Goal: Information Seeking & Learning: Learn about a topic

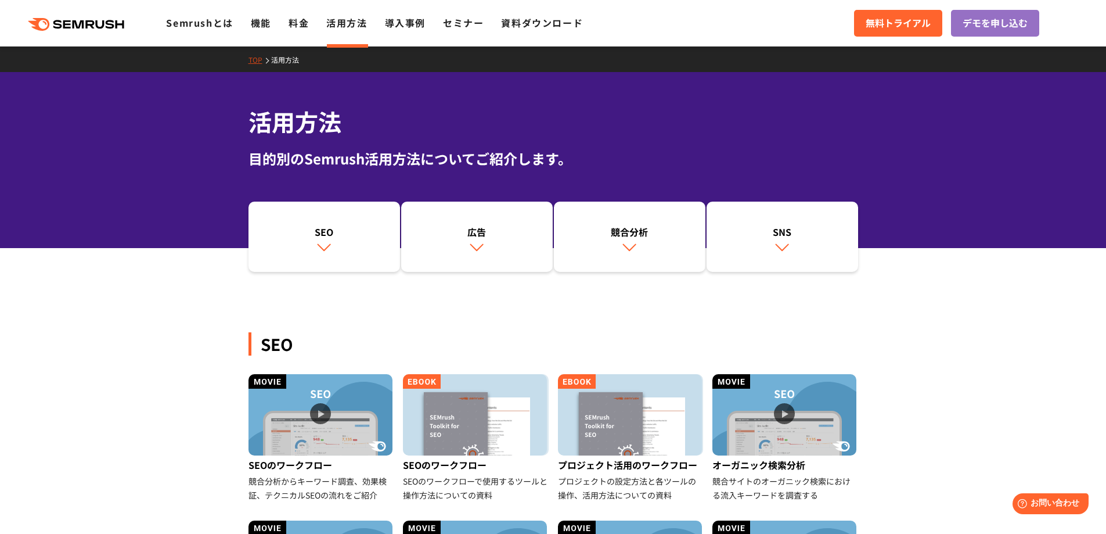
click at [283, 59] on link "活用方法" at bounding box center [289, 60] width 37 height 10
click at [340, 25] on link "活用方法" at bounding box center [346, 23] width 41 height 14
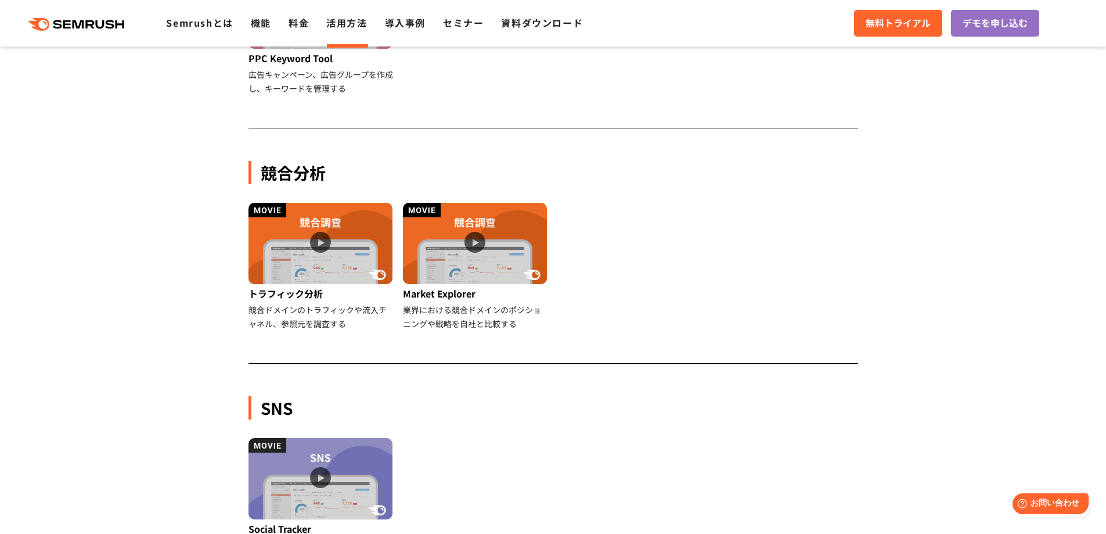
scroll to position [1045, 0]
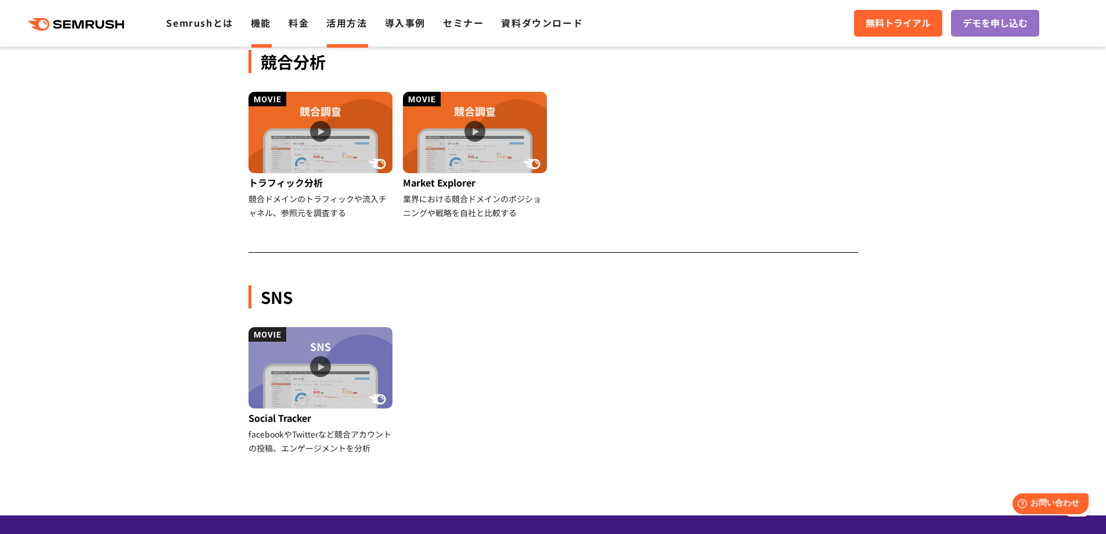
click at [259, 24] on link "機能" at bounding box center [261, 23] width 20 height 14
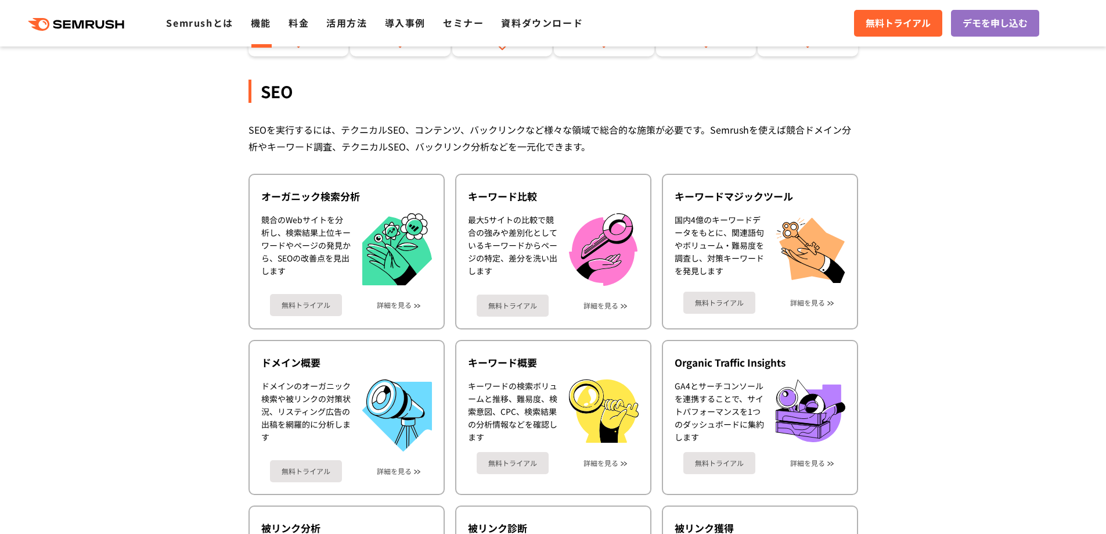
scroll to position [232, 0]
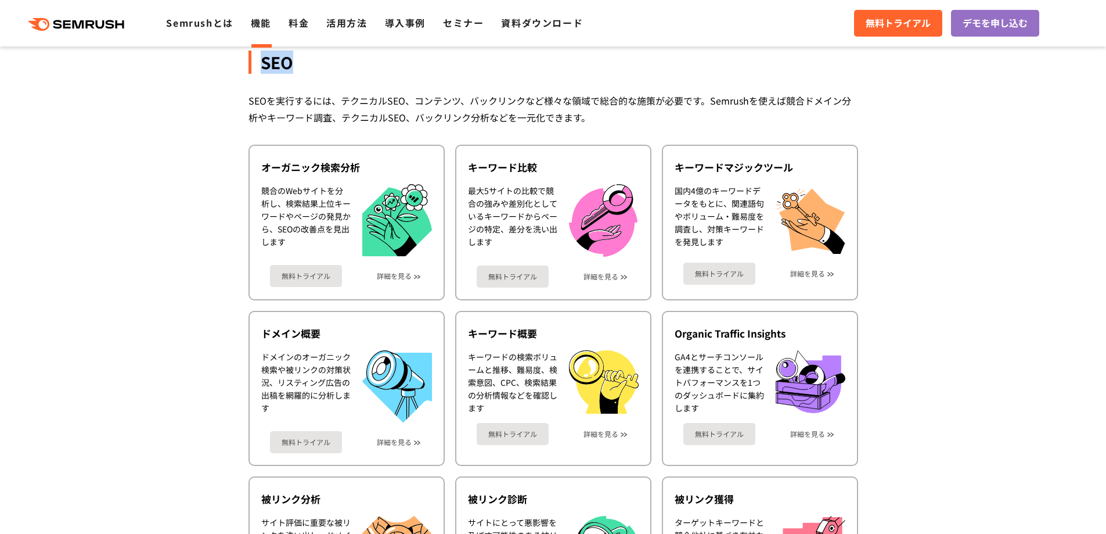
drag, startPoint x: 237, startPoint y: 59, endPoint x: 301, endPoint y: 68, distance: 63.9
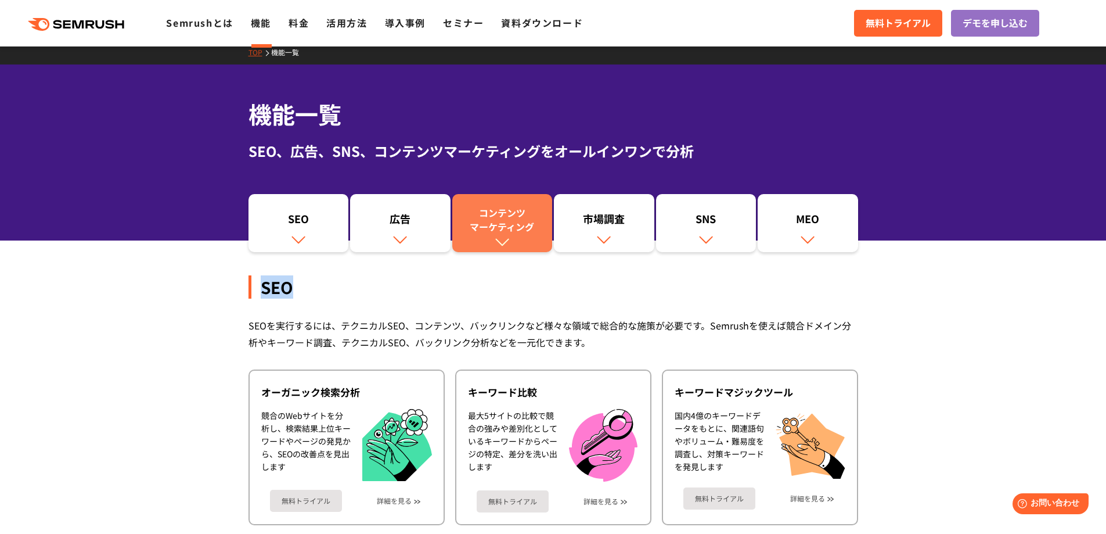
scroll to position [0, 0]
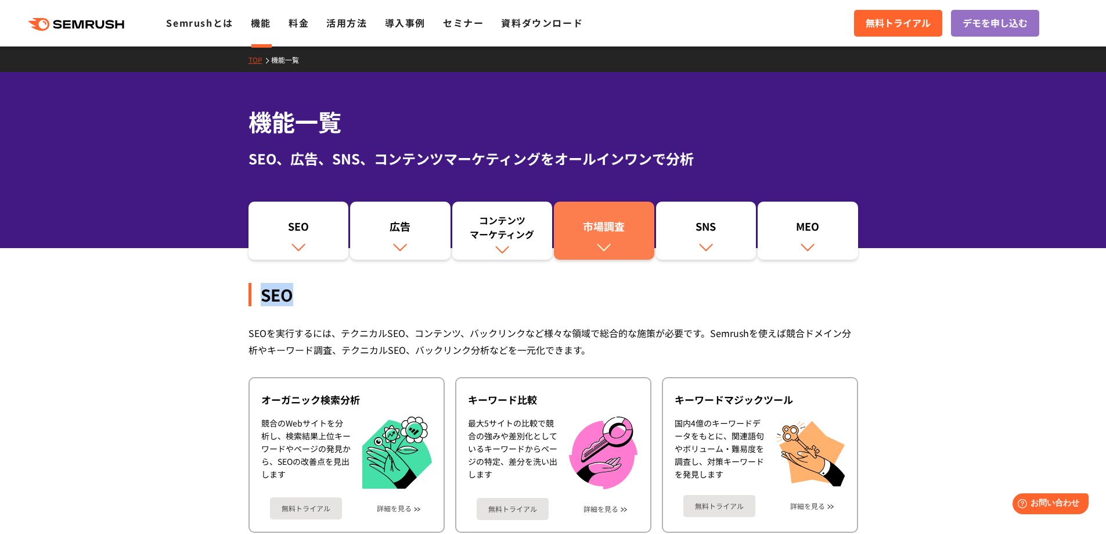
click at [593, 242] on link "市場調査" at bounding box center [604, 230] width 100 height 58
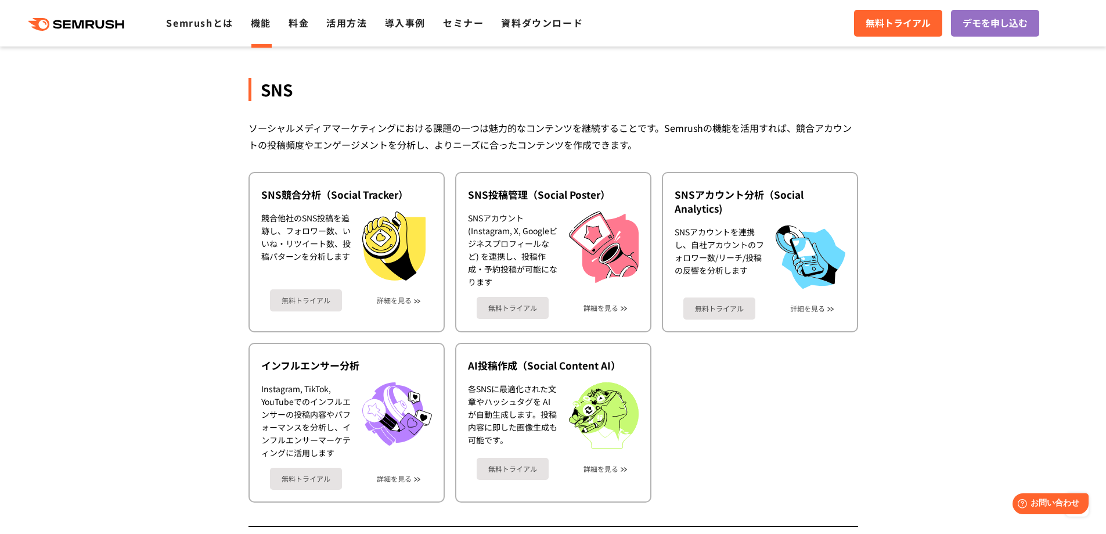
scroll to position [2426, 0]
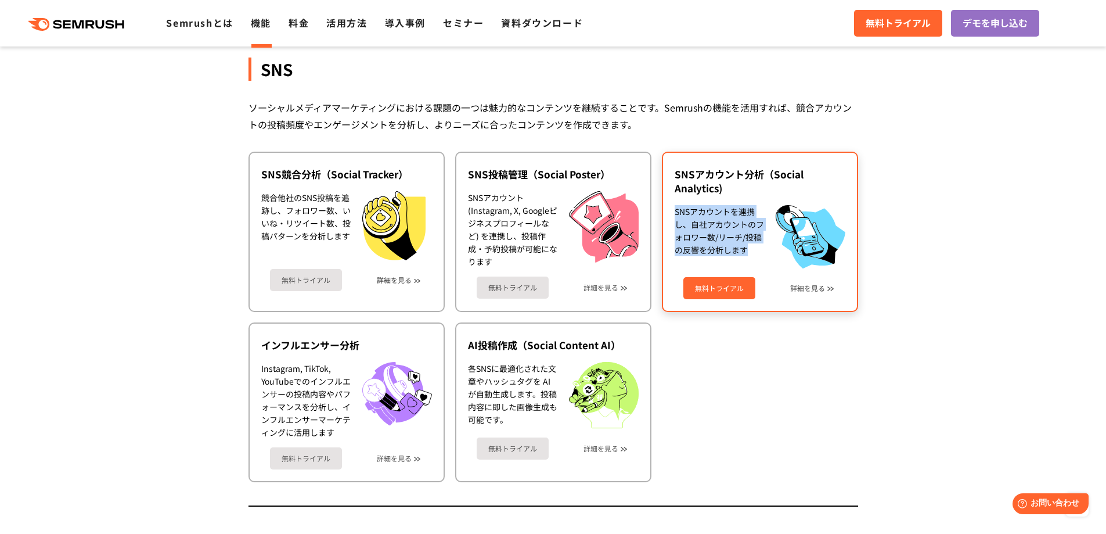
drag, startPoint x: 676, startPoint y: 211, endPoint x: 747, endPoint y: 255, distance: 83.3
click at [747, 255] on div "SNSアカウントを連携し、自社アカウントのフォロワー数/リーチ/投稿の反響を分析します" at bounding box center [719, 236] width 89 height 63
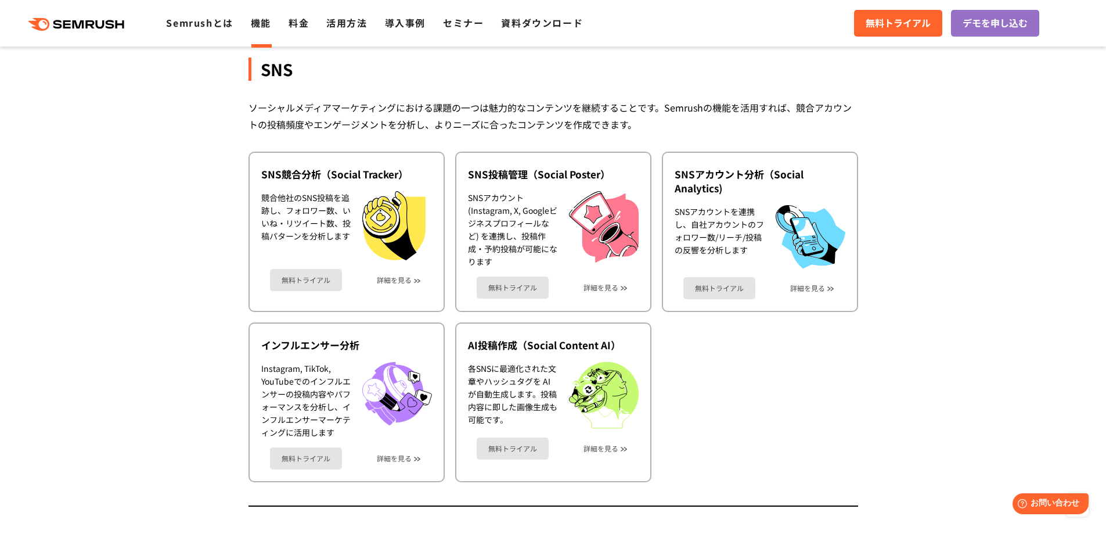
click at [791, 387] on ul "SNS競合分析（Social Tracker） 競合他社のSNS投稿を追跡し、フォロワー数、いいね・リツイート数、投稿パターンを分析します 無料トライアル 詳…" at bounding box center [553, 317] width 610 height 330
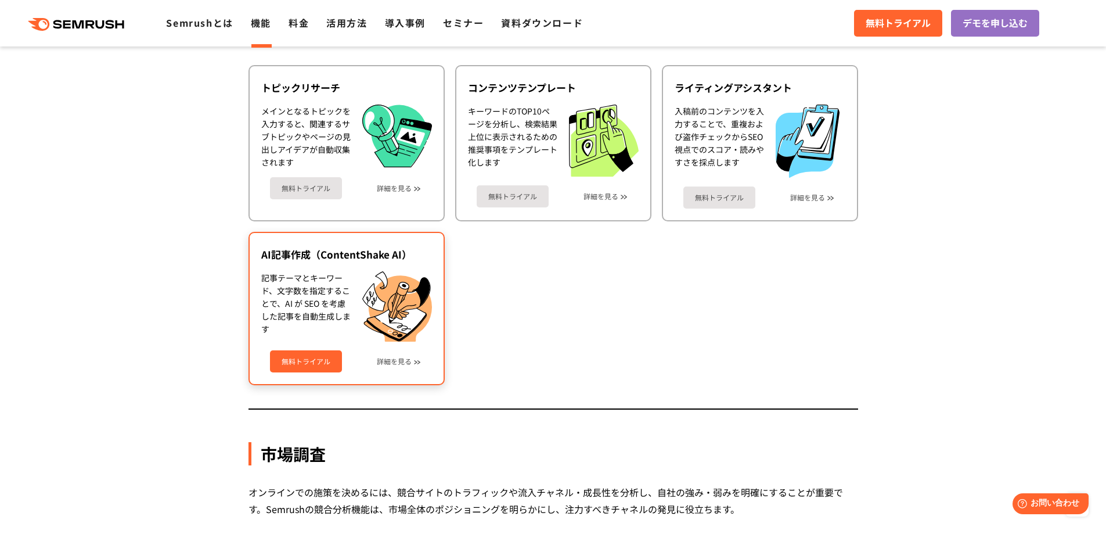
scroll to position [1626, 0]
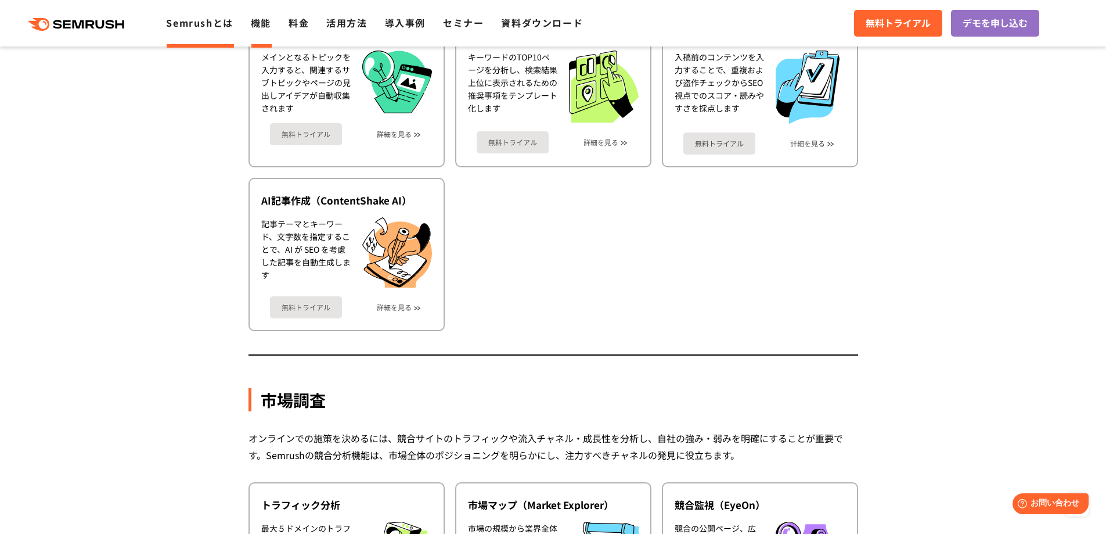
click at [204, 27] on link "Semrushとは" at bounding box center [199, 23] width 67 height 14
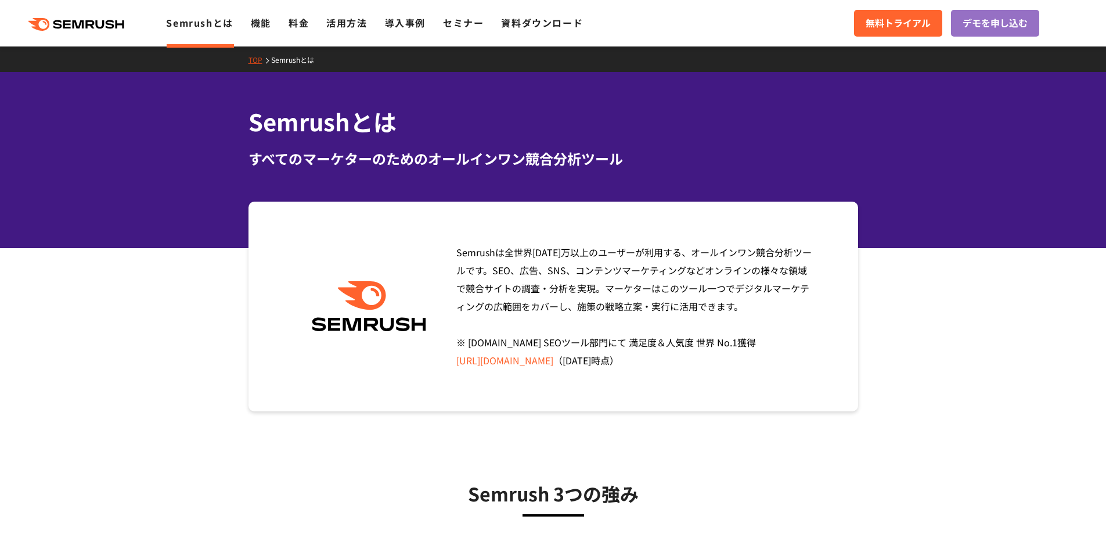
click at [104, 33] on div ".cls {fill: #FF642D;} .cls {fill: #FF642D;} Semrushとは 機能 料金 活用方法 導入事例 セミナー 資料ダウ…" at bounding box center [553, 23] width 1106 height 35
click at [99, 20] on icon ".cls {fill: #FF642D;}" at bounding box center [77, 24] width 131 height 13
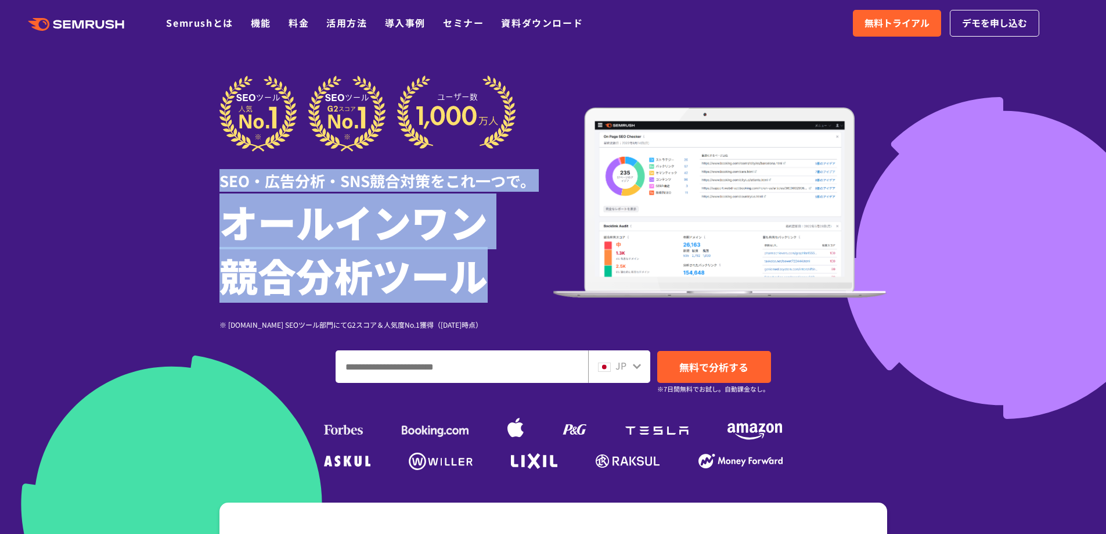
drag, startPoint x: 212, startPoint y: 179, endPoint x: 499, endPoint y: 272, distance: 302.0
click at [499, 272] on div "SEO・広告分析・SNS競合対策をこれ一つで。 オールインワン 競合分析ツール ※ G2.com SEOツール部門にてG2スコア＆人気度No.1獲得（2023…" at bounding box center [553, 274] width 691 height 398
click at [253, 26] on link "機能" at bounding box center [261, 23] width 20 height 14
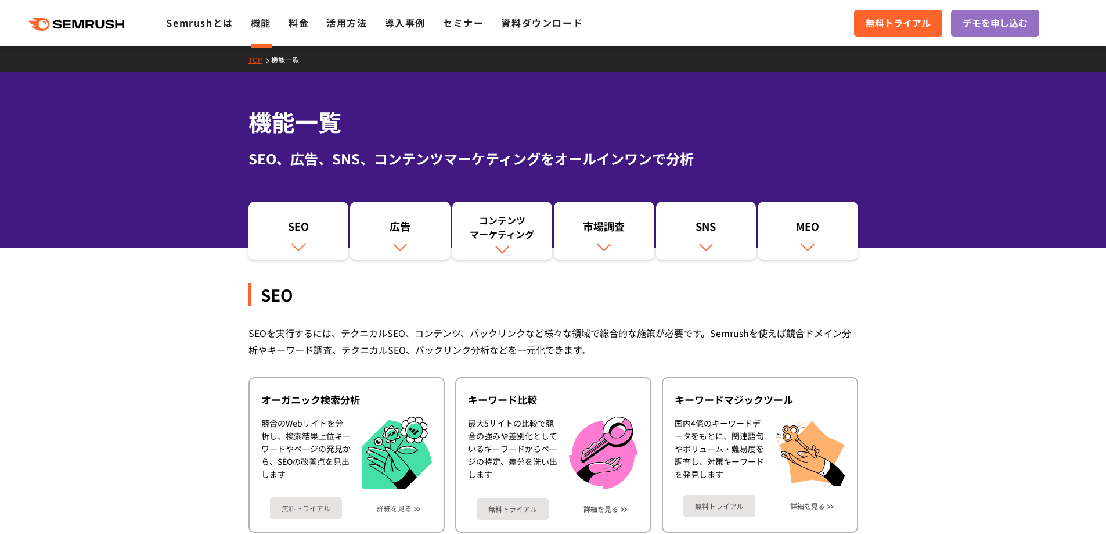
scroll to position [58, 0]
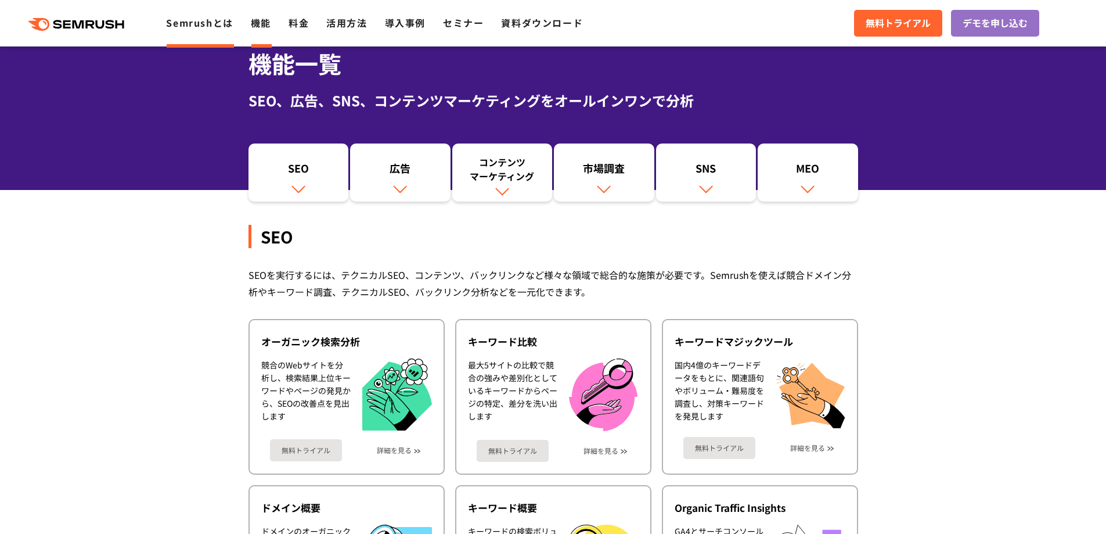
click at [214, 28] on link "Semrushとは" at bounding box center [199, 23] width 67 height 14
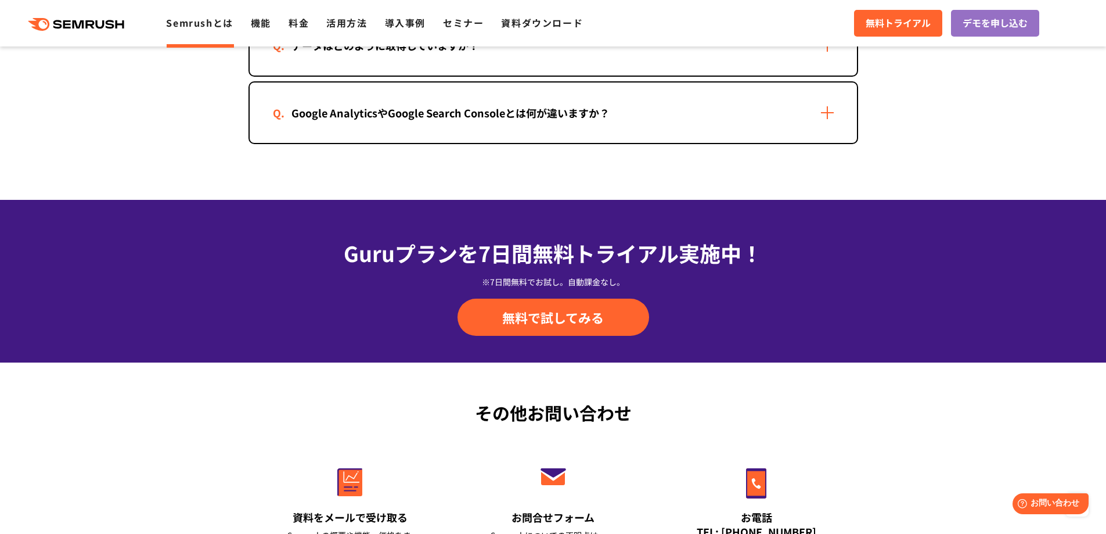
scroll to position [2785, 0]
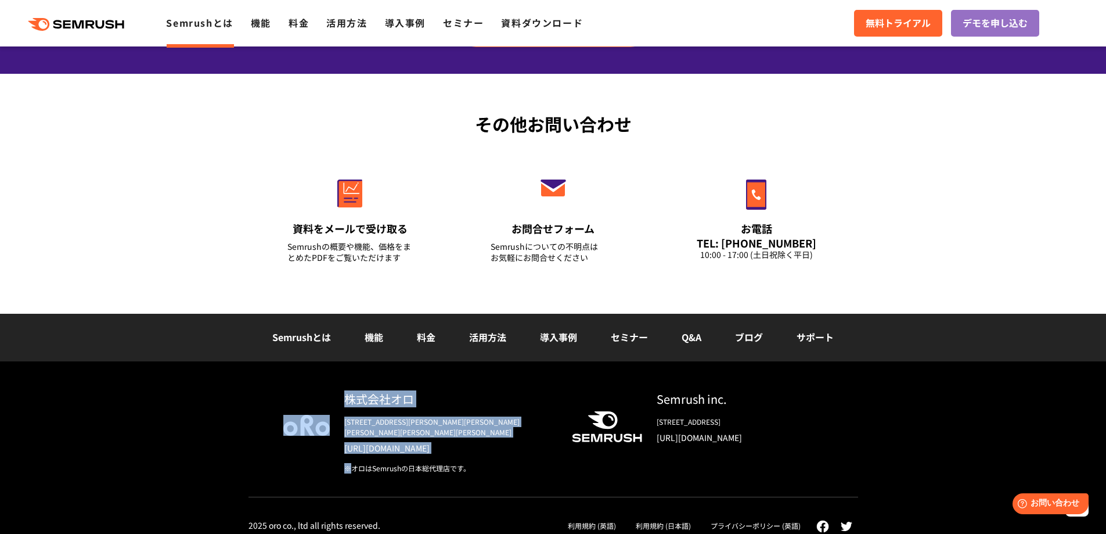
drag, startPoint x: 312, startPoint y: 451, endPoint x: 307, endPoint y: 432, distance: 19.9
click at [307, 440] on div "株式会社オロ [STREET_ADDRESS][PERSON_NAME][PERSON_NAME][PERSON_NAME][PERSON_NAME][PER…" at bounding box center [553, 443] width 610 height 107
click at [318, 399] on div at bounding box center [306, 431] width 46 height 83
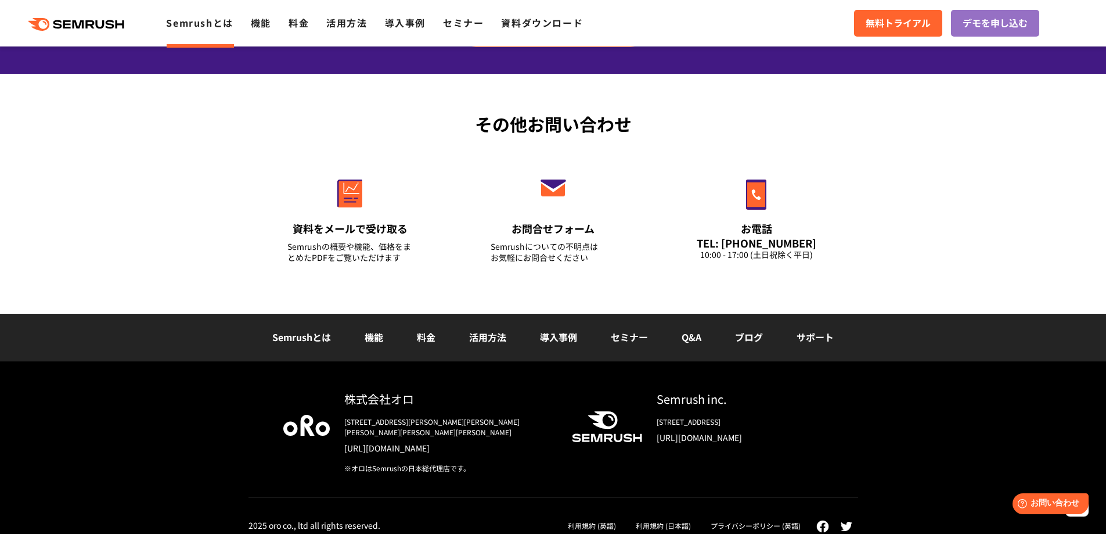
click at [116, 247] on div "その他お問い合わせ 資料をメールで受け取る Semrushの概要や機能、価格をまとめたPDFをご覧いただけます お問合せフォーム Semrushについての不明…" at bounding box center [553, 194] width 1106 height 240
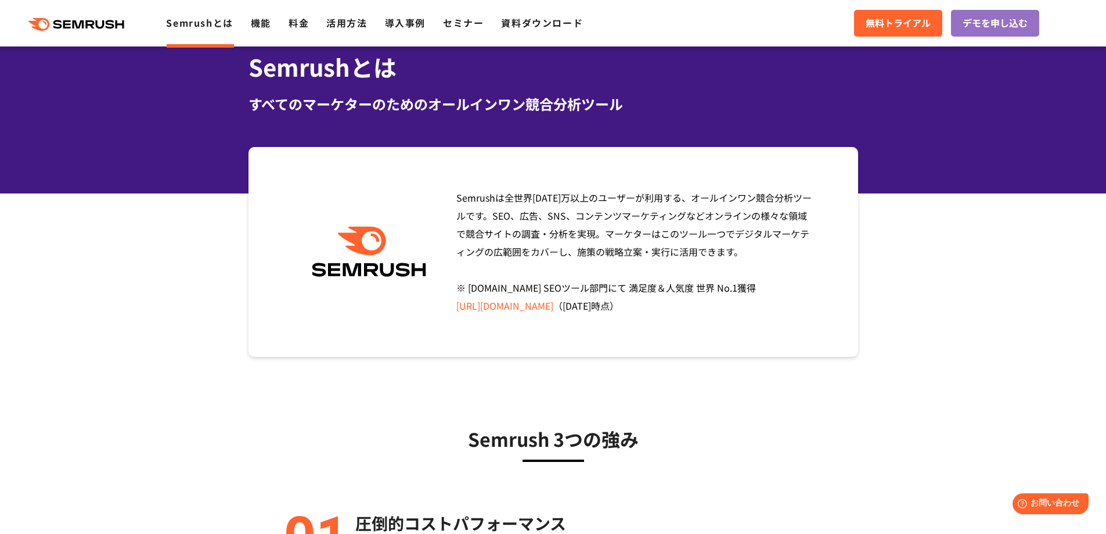
scroll to position [0, 0]
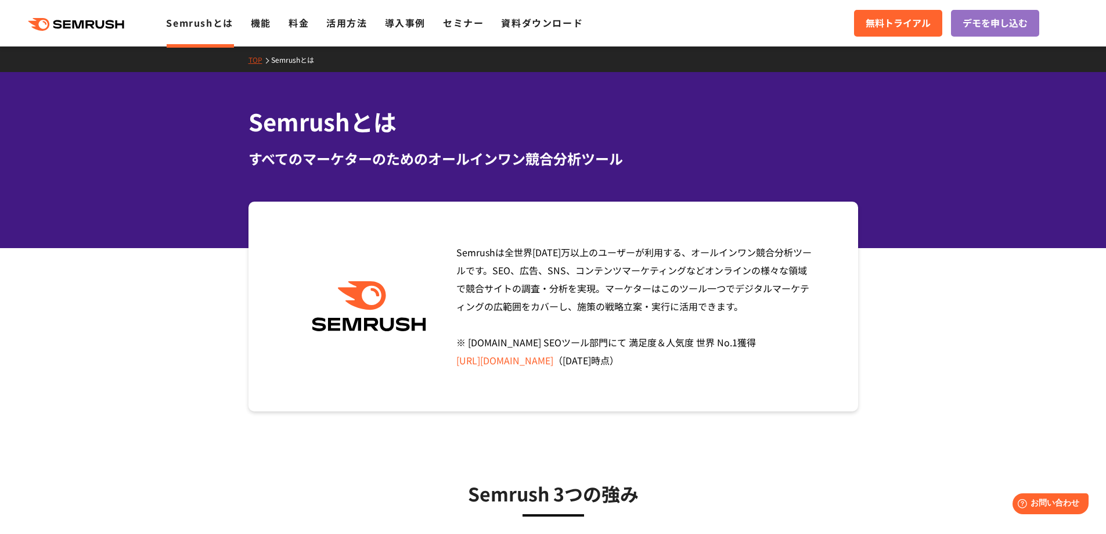
click at [207, 27] on link "Semrushとは" at bounding box center [199, 23] width 67 height 14
click at [265, 25] on link "機能" at bounding box center [261, 23] width 20 height 14
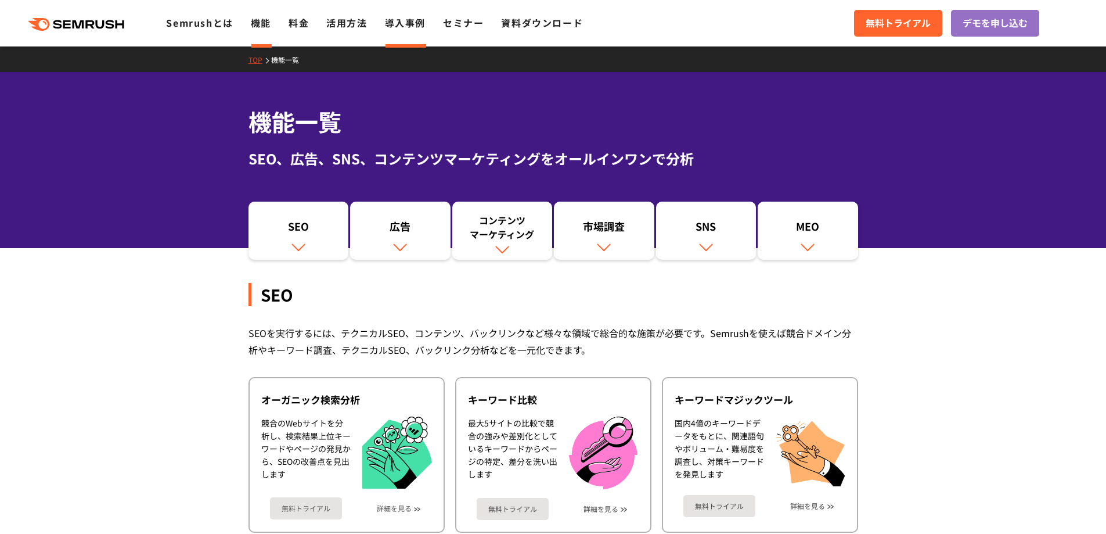
click at [408, 22] on link "導入事例" at bounding box center [405, 23] width 41 height 14
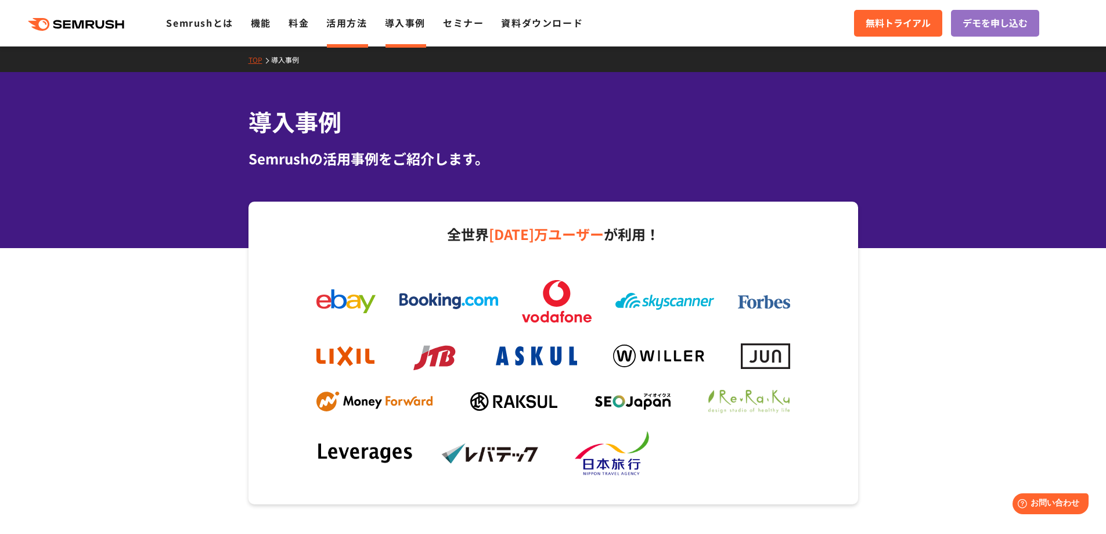
click at [354, 23] on link "活用方法" at bounding box center [346, 23] width 41 height 14
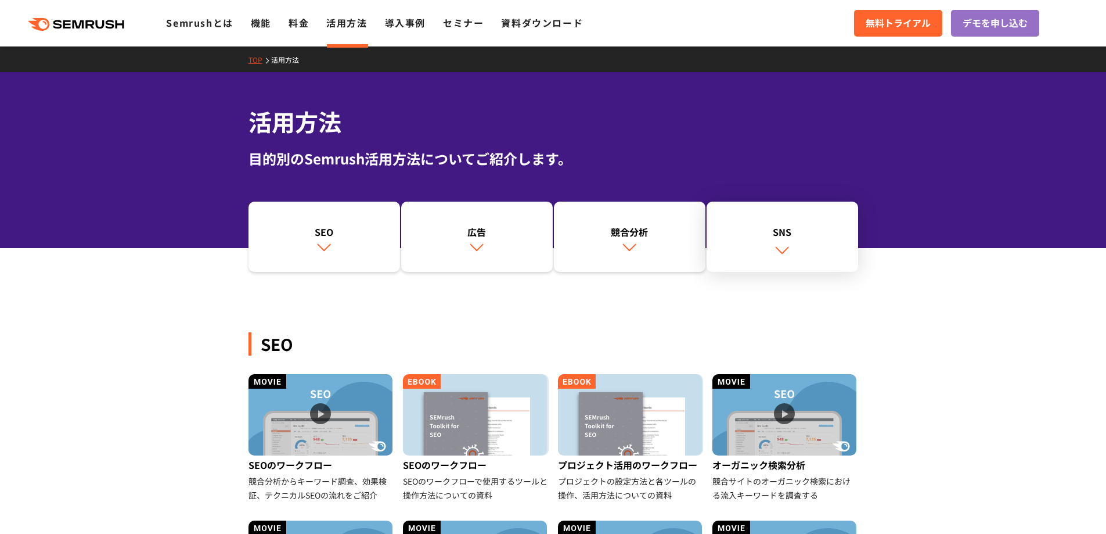
click at [774, 238] on link "SNS" at bounding box center [783, 236] width 152 height 71
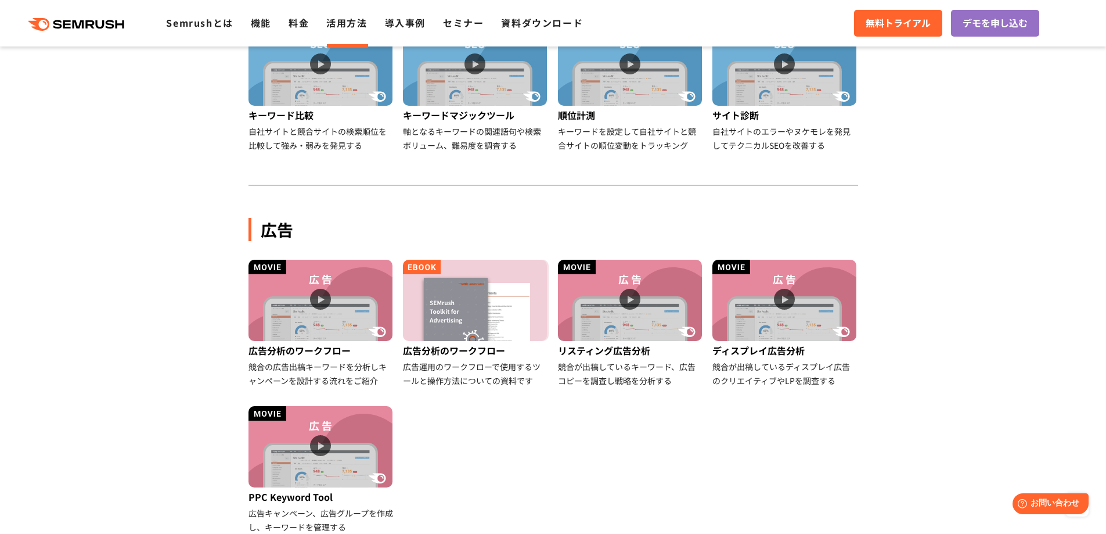
scroll to position [626, 0]
